Goal: Task Accomplishment & Management: Complete application form

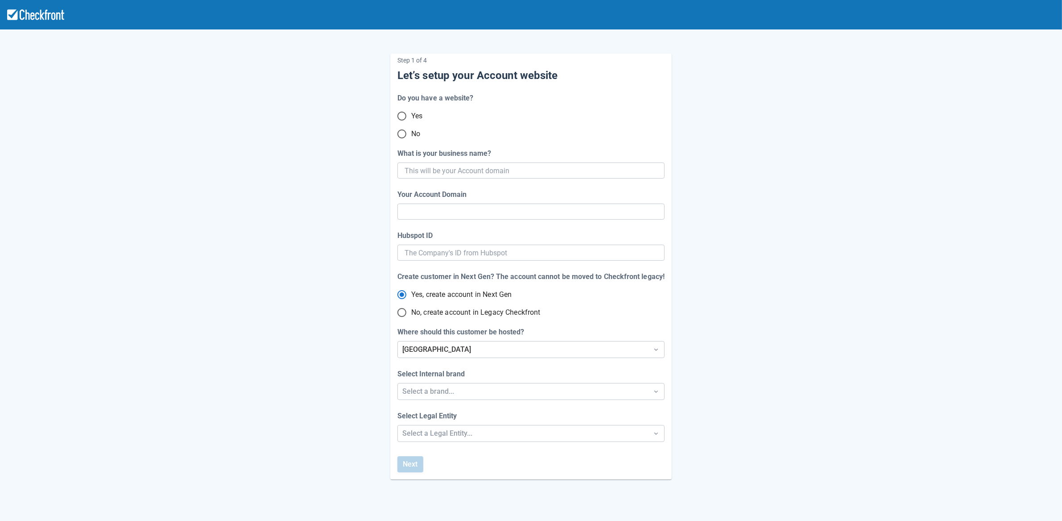
click at [402, 133] on input "No" at bounding box center [402, 133] width 19 height 19
radio input "true"
click at [427, 174] on input "What is your business name?" at bounding box center [530, 170] width 251 height 16
click at [515, 169] on input "What is your business name?" at bounding box center [530, 170] width 251 height 16
paste input "gpy-20250820t1000"
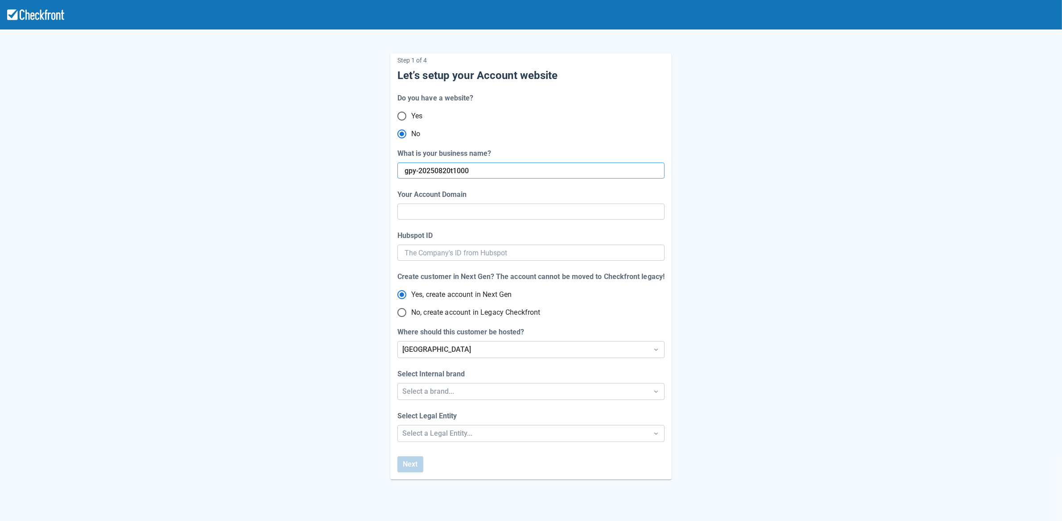
type input "gpy-20250820t1000"
type input "gpy-20250820-t-1000"
radio input "true"
click at [350, 250] on div "Step 1 of 4 Let’s setup your Account website Do you have a website? Yes No What…" at bounding box center [531, 259] width 509 height 440
click at [402, 313] on input "No, create account in Legacy Checkfront" at bounding box center [402, 312] width 19 height 19
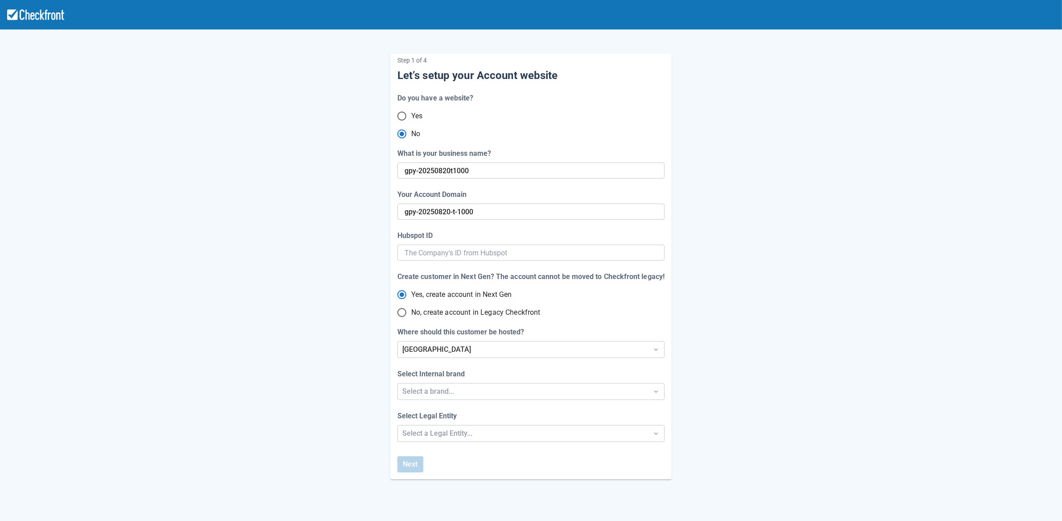
radio input "true"
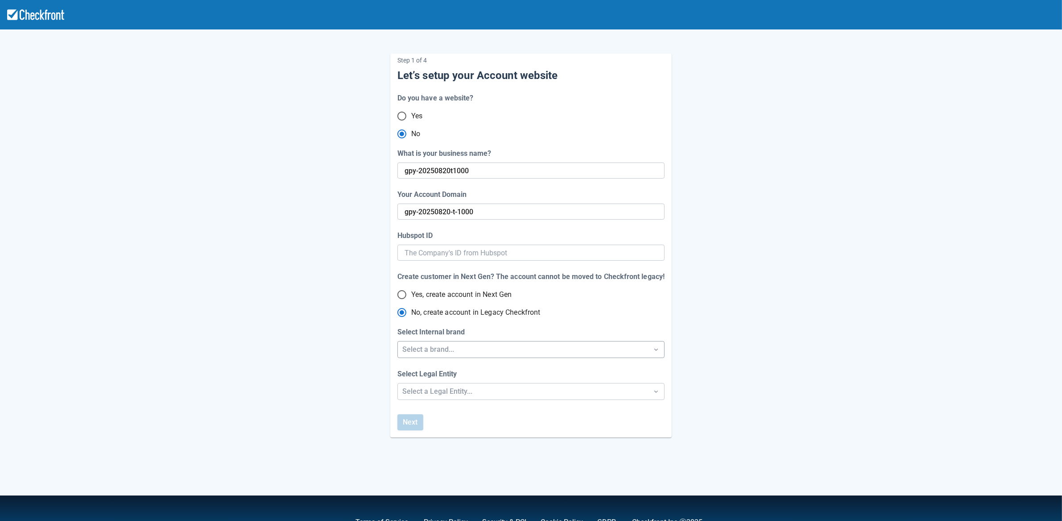
radio input "true"
click at [423, 352] on div "Select a brand..." at bounding box center [522, 349] width 241 height 11
click at [426, 379] on div "Checkfront" at bounding box center [531, 372] width 267 height 18
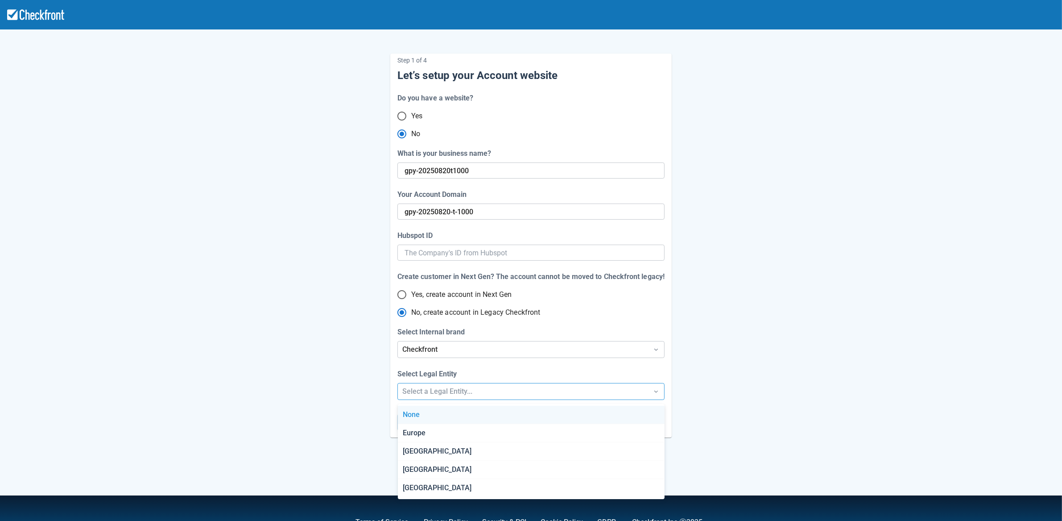
click at [426, 389] on div "Select a Legal Entity..." at bounding box center [522, 391] width 241 height 11
click at [413, 445] on div "[GEOGRAPHIC_DATA]" at bounding box center [531, 451] width 267 height 18
radio input "false"
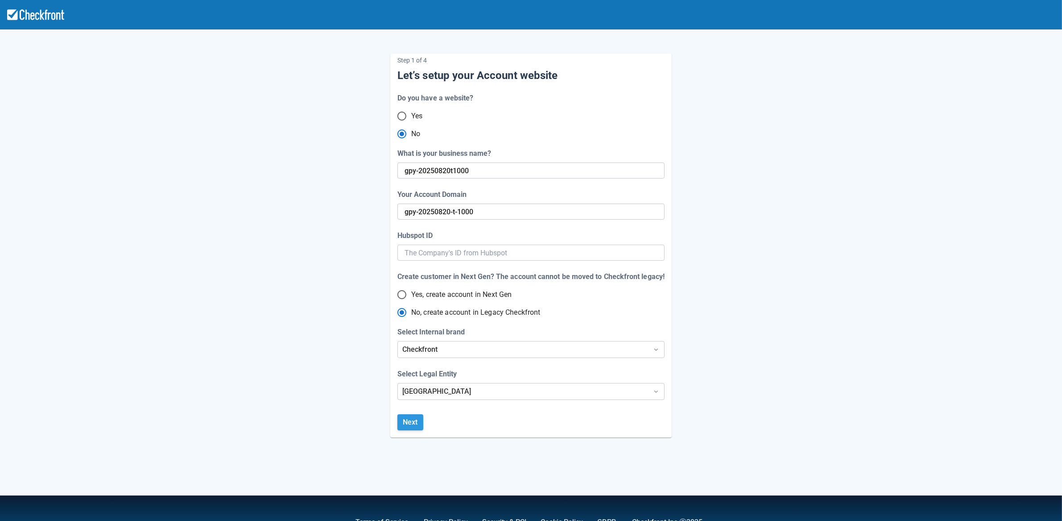
click at [417, 418] on button "Next" at bounding box center [411, 422] width 26 height 16
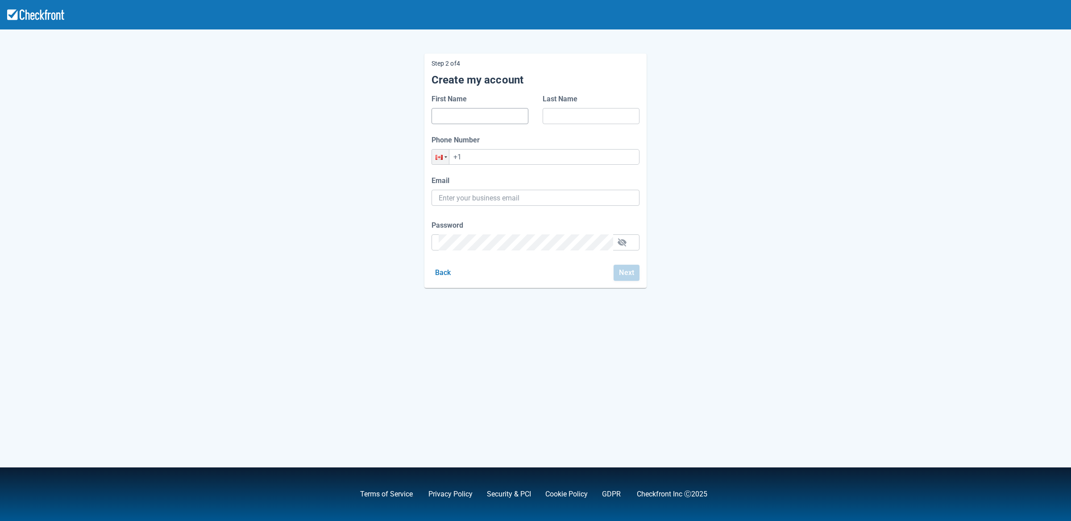
click at [489, 112] on input "First Name" at bounding box center [480, 116] width 83 height 16
type input "dd"
click at [580, 120] on input "Last Name" at bounding box center [591, 116] width 83 height 16
type input "dd"
click at [553, 162] on input "+1" at bounding box center [535, 157] width 208 height 16
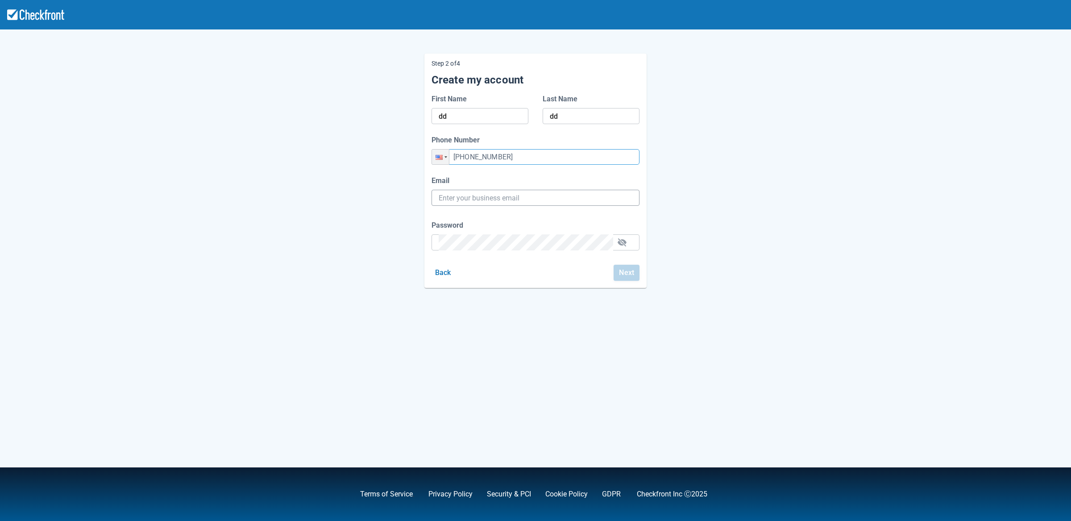
type input "[PHONE_NUMBER]"
click at [533, 198] on input "Email" at bounding box center [536, 198] width 194 height 16
paste input "[EMAIL_ADDRESS][DOMAIN_NAME]"
type input "[EMAIL_ADDRESS][DOMAIN_NAME]"
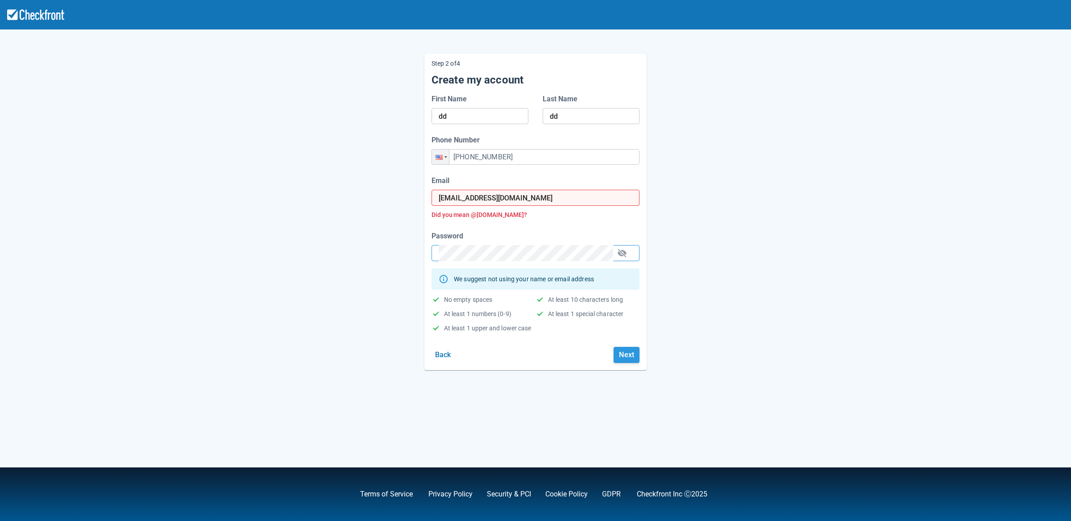
click at [625, 356] on button "Next" at bounding box center [626, 355] width 26 height 16
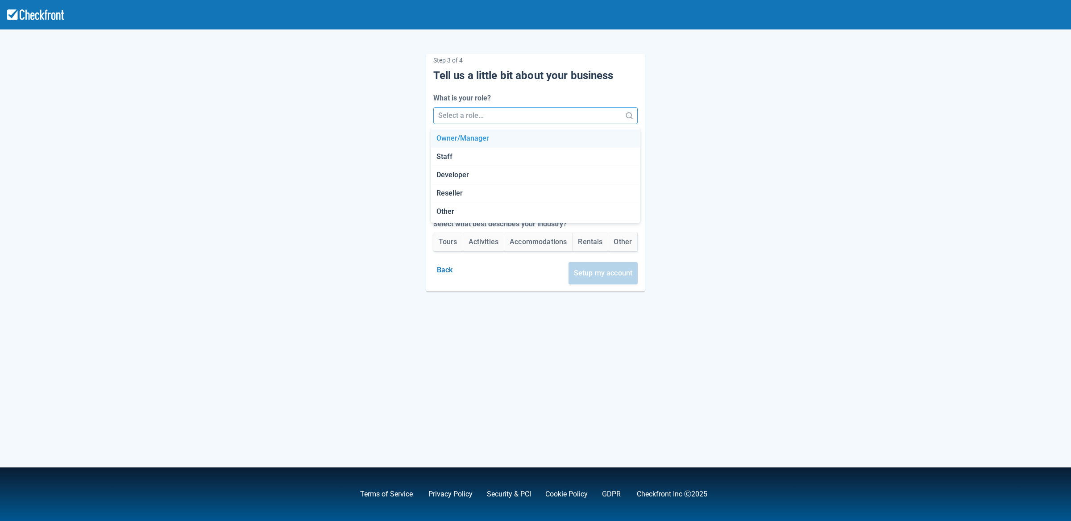
click at [518, 116] on div at bounding box center [527, 115] width 179 height 12
click at [489, 182] on div "Developer" at bounding box center [535, 175] width 209 height 18
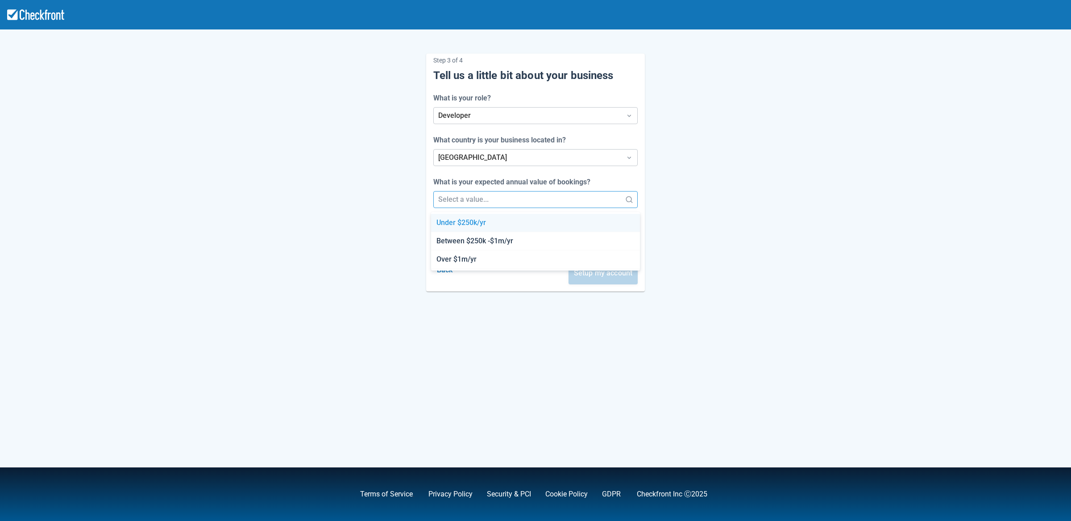
click at [486, 197] on div at bounding box center [527, 199] width 179 height 12
click at [484, 240] on div "Between $250k -$1m/yr" at bounding box center [535, 241] width 209 height 18
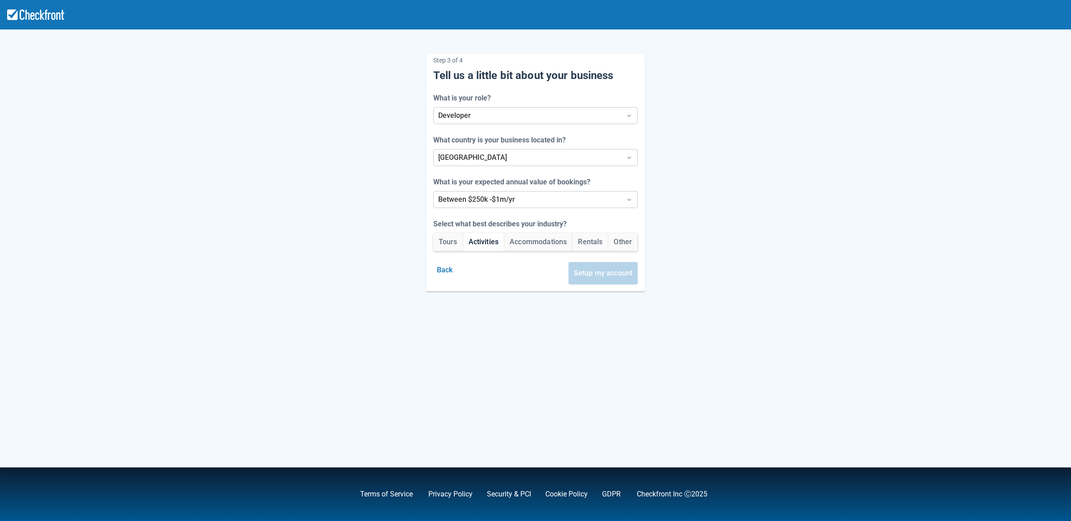
click at [482, 247] on button "Activities" at bounding box center [483, 242] width 41 height 18
click at [623, 273] on button "Setup my account" at bounding box center [603, 273] width 70 height 22
